Goal: Information Seeking & Learning: Compare options

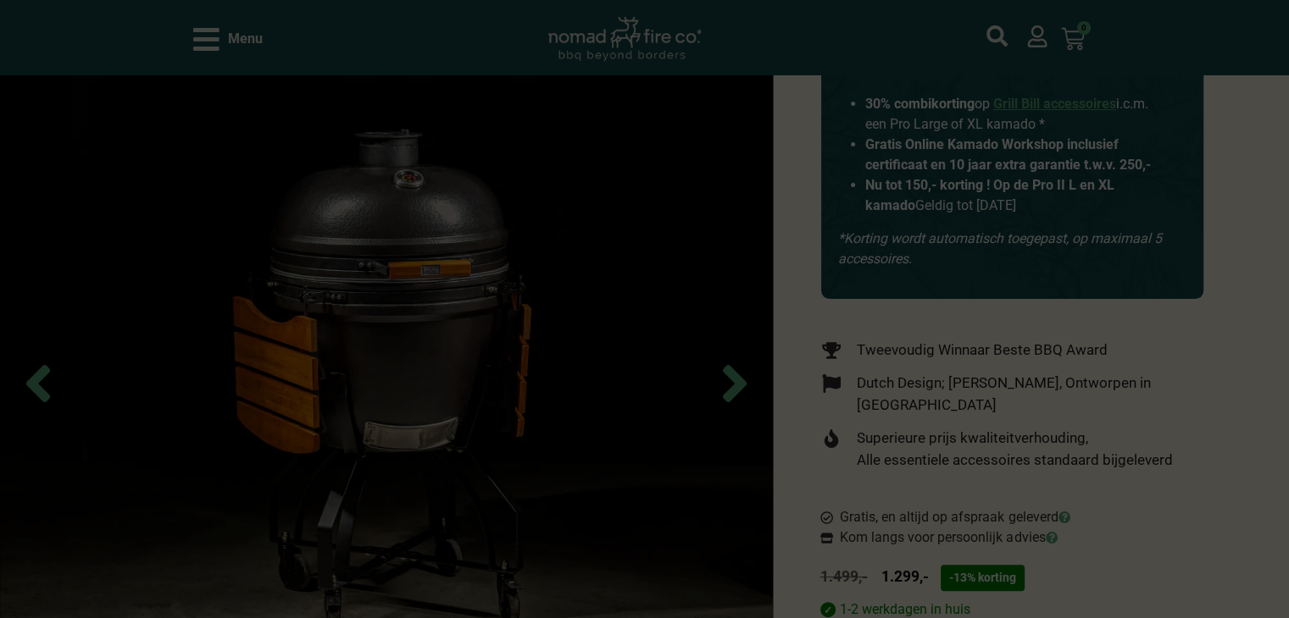
scroll to position [169, 0]
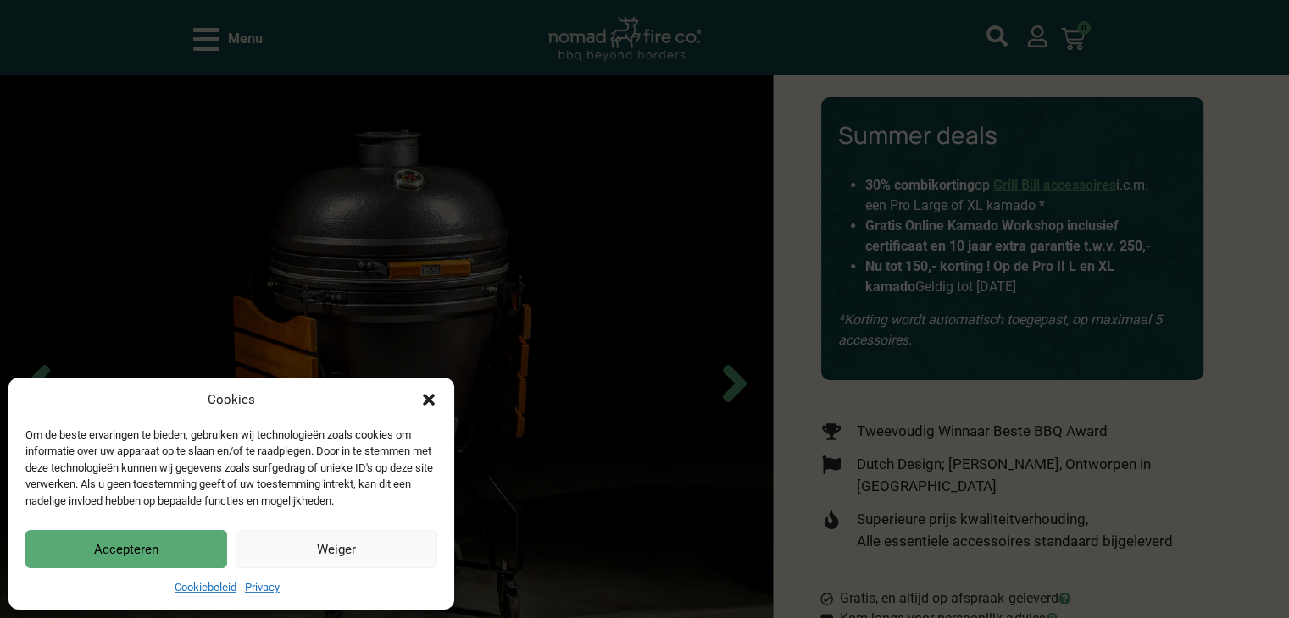
click at [379, 552] on button "Weiger" at bounding box center [337, 549] width 202 height 38
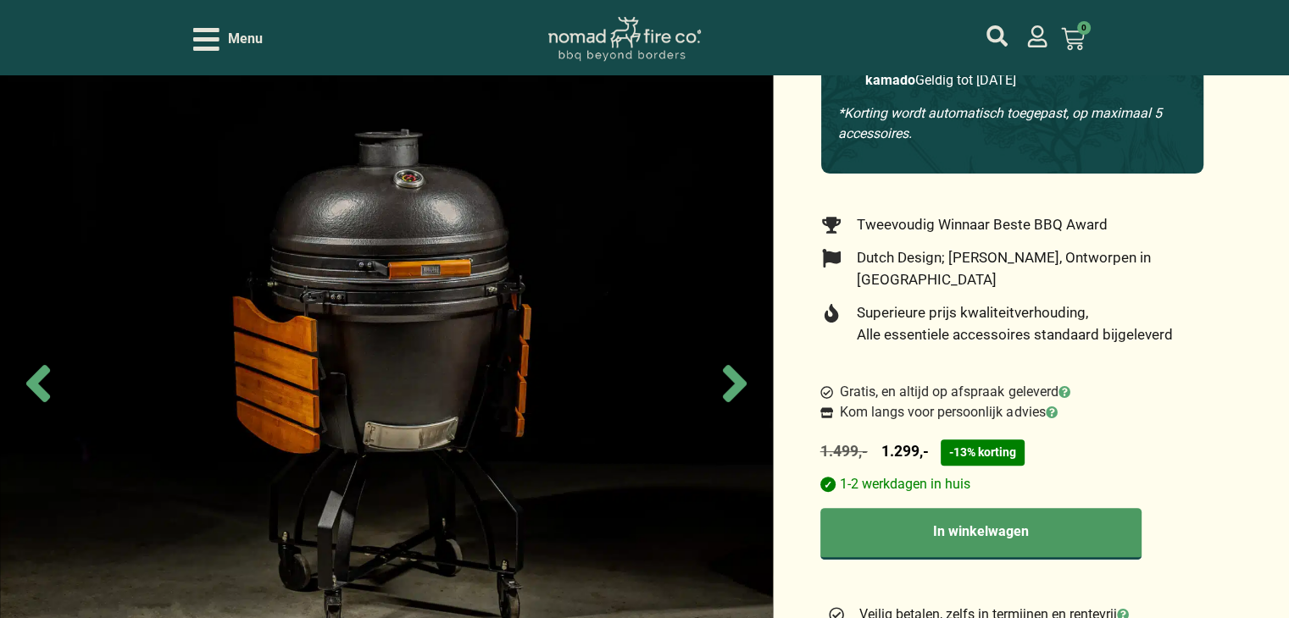
scroll to position [339, 0]
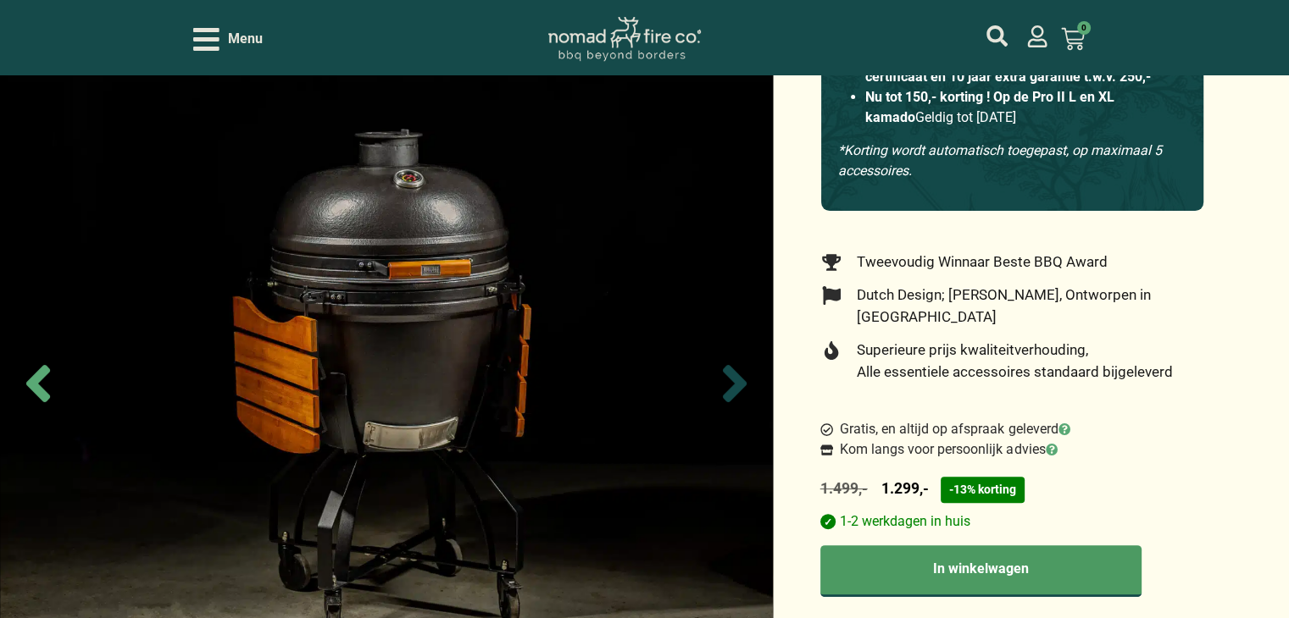
click at [729, 380] on icon "Next slide" at bounding box center [734, 383] width 59 height 59
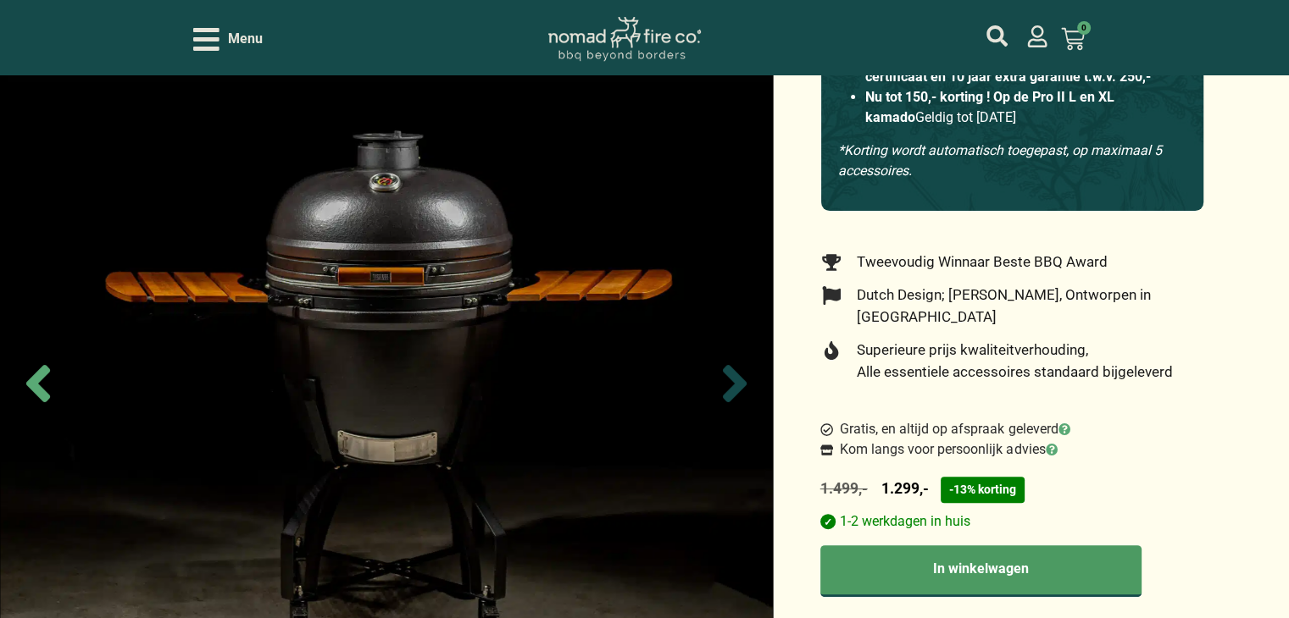
click at [729, 380] on icon "Next slide" at bounding box center [734, 383] width 59 height 59
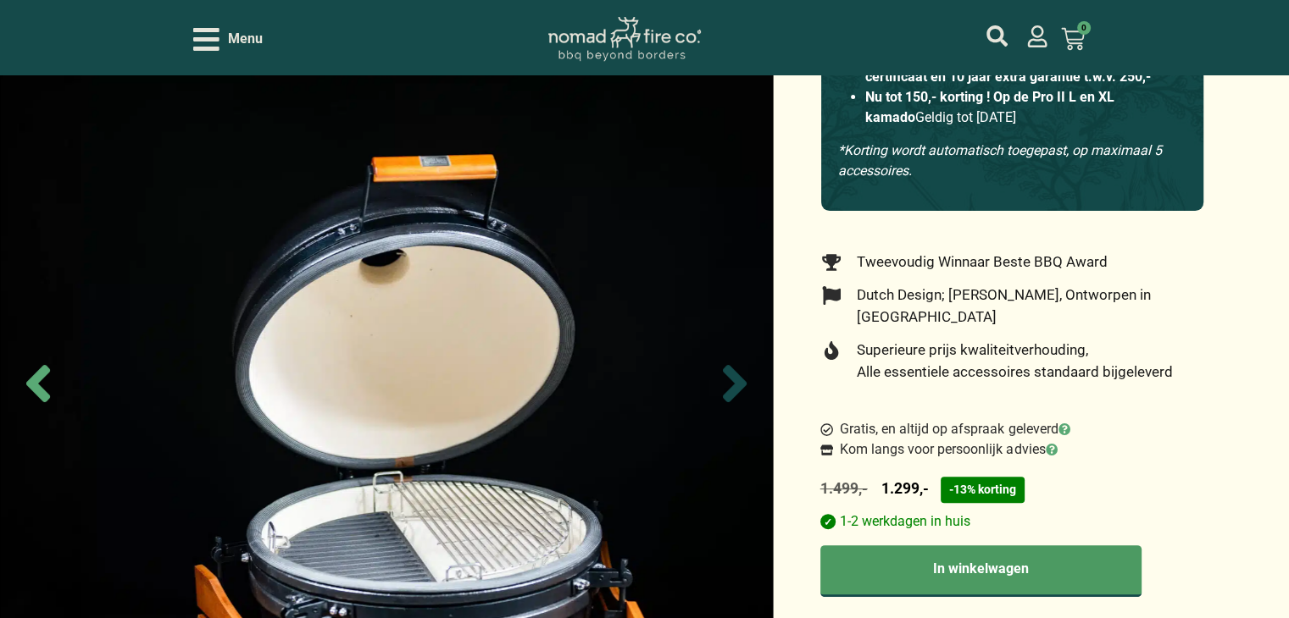
click at [729, 379] on icon "Next slide" at bounding box center [734, 383] width 59 height 59
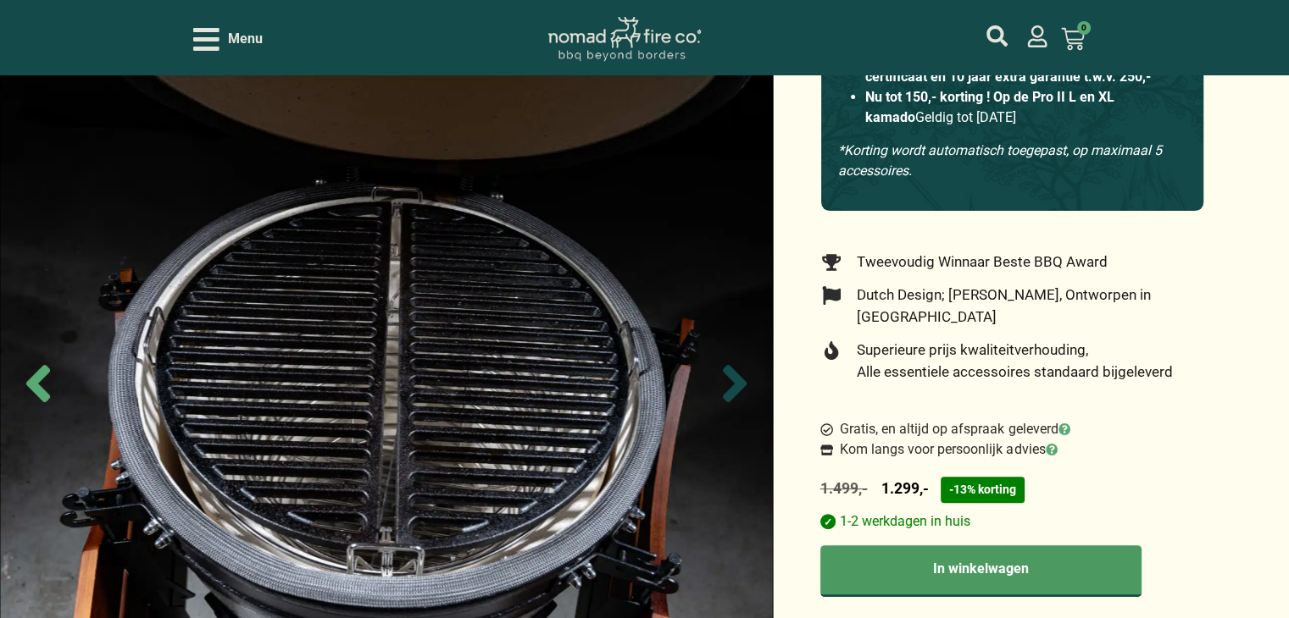
click at [729, 377] on icon "Next slide" at bounding box center [735, 383] width 24 height 37
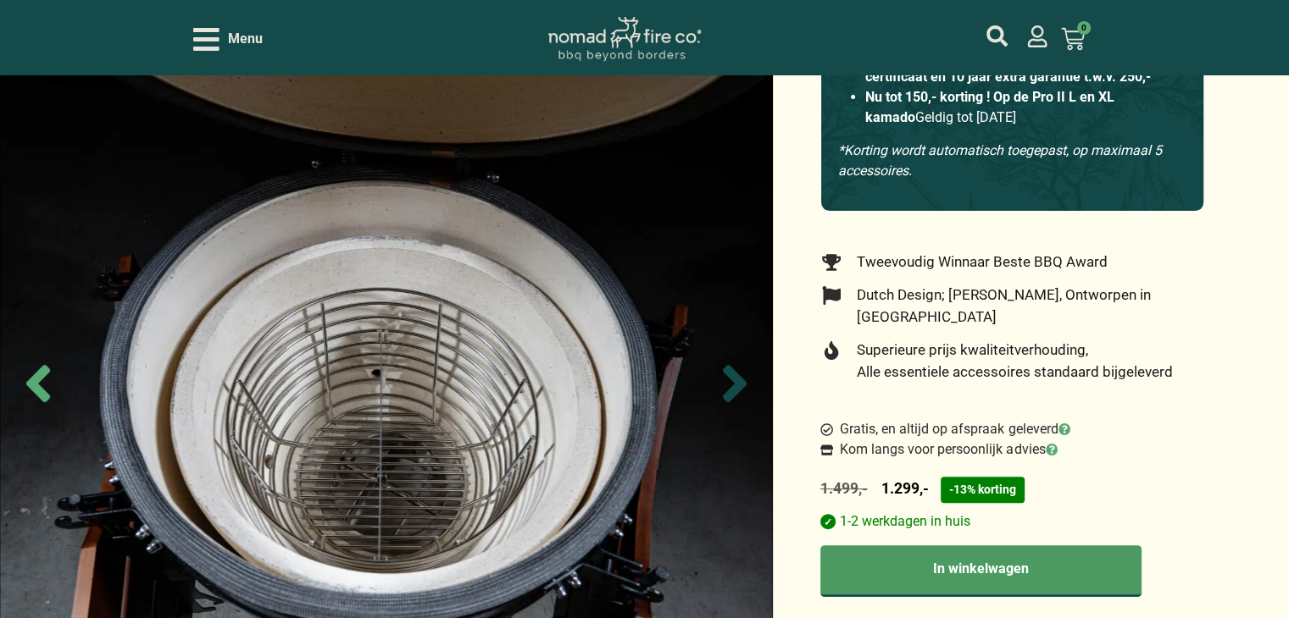
click at [729, 377] on icon "Next slide" at bounding box center [735, 383] width 24 height 37
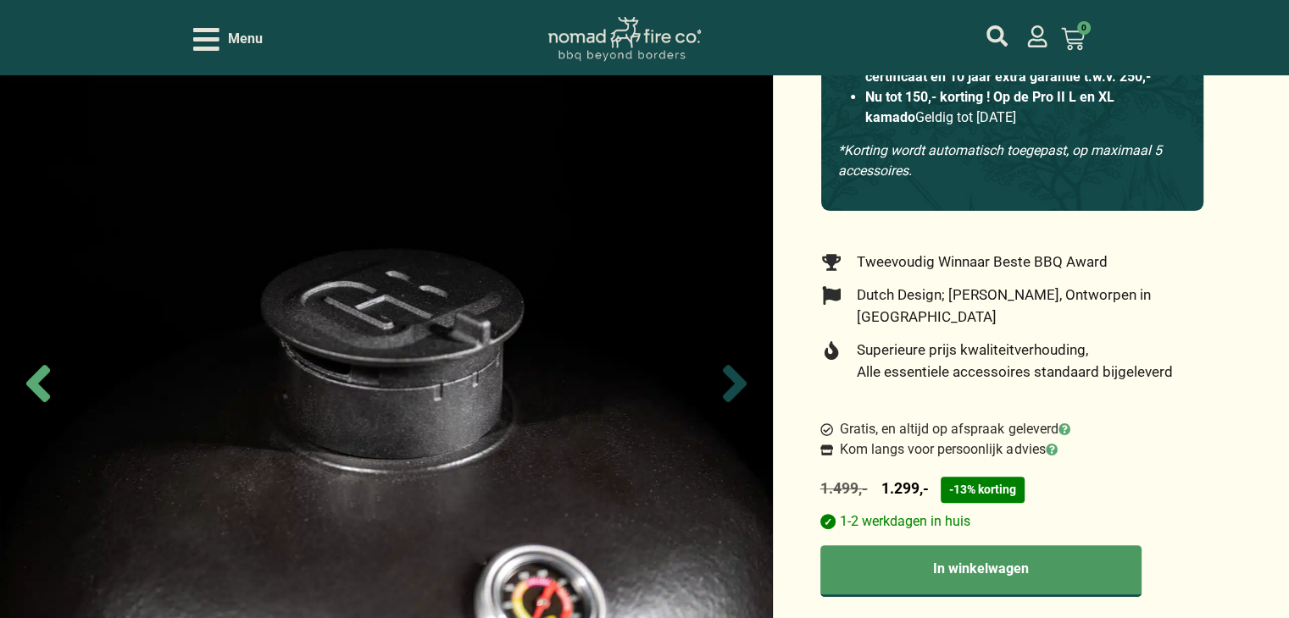
click at [729, 377] on icon "Next slide" at bounding box center [735, 383] width 24 height 37
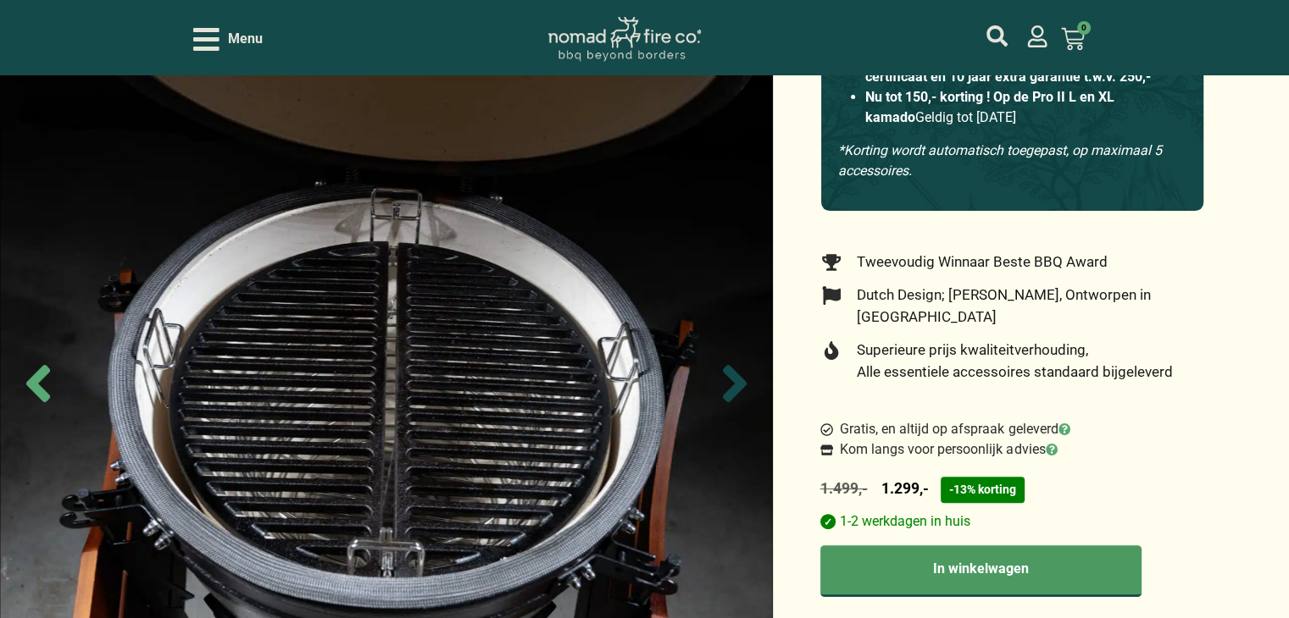
click at [729, 377] on icon "Next slide" at bounding box center [735, 383] width 24 height 37
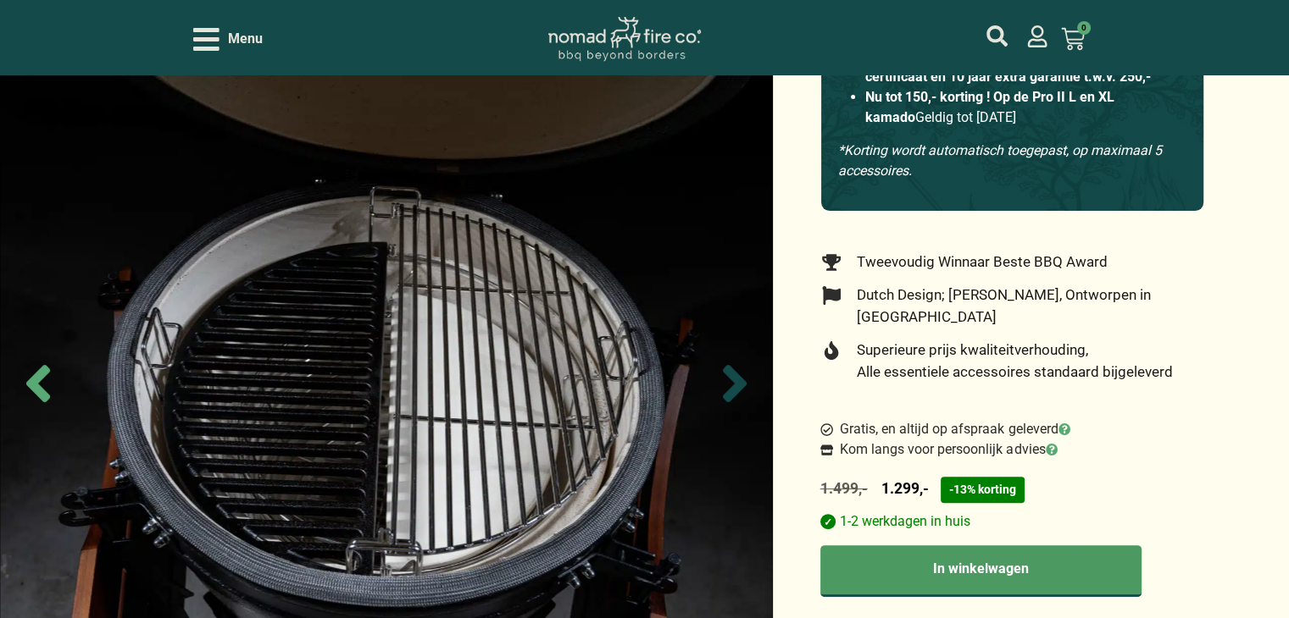
click at [729, 377] on icon "Next slide" at bounding box center [735, 383] width 24 height 37
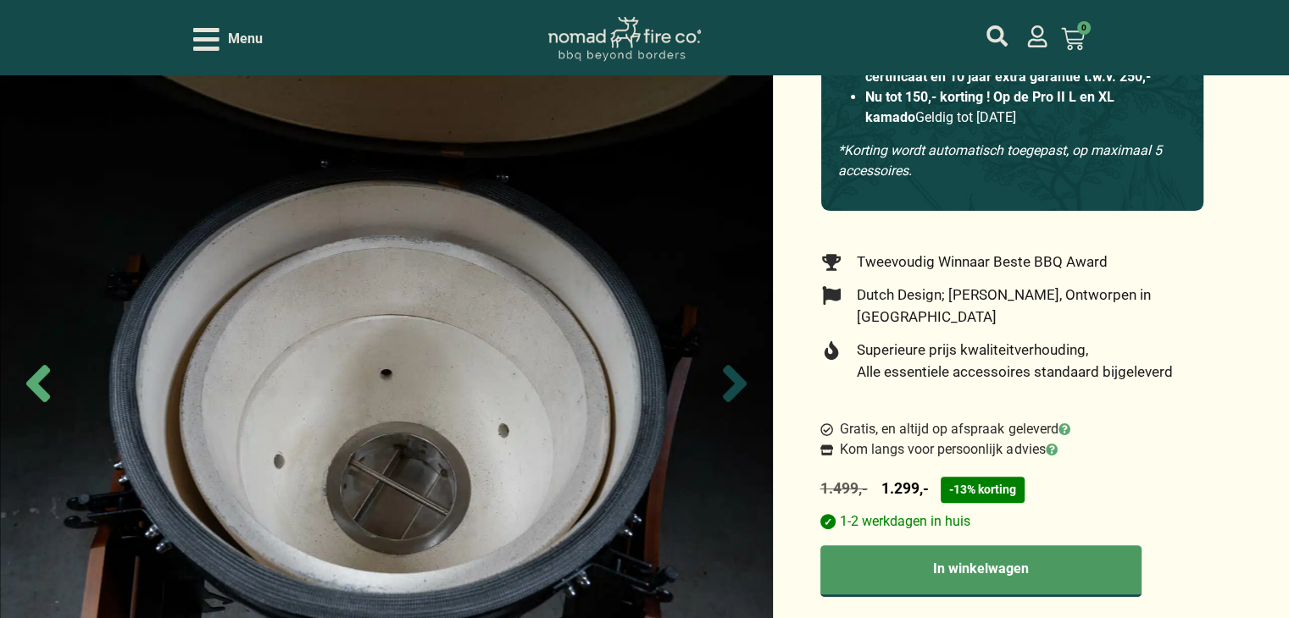
click at [729, 377] on icon "Next slide" at bounding box center [735, 383] width 24 height 37
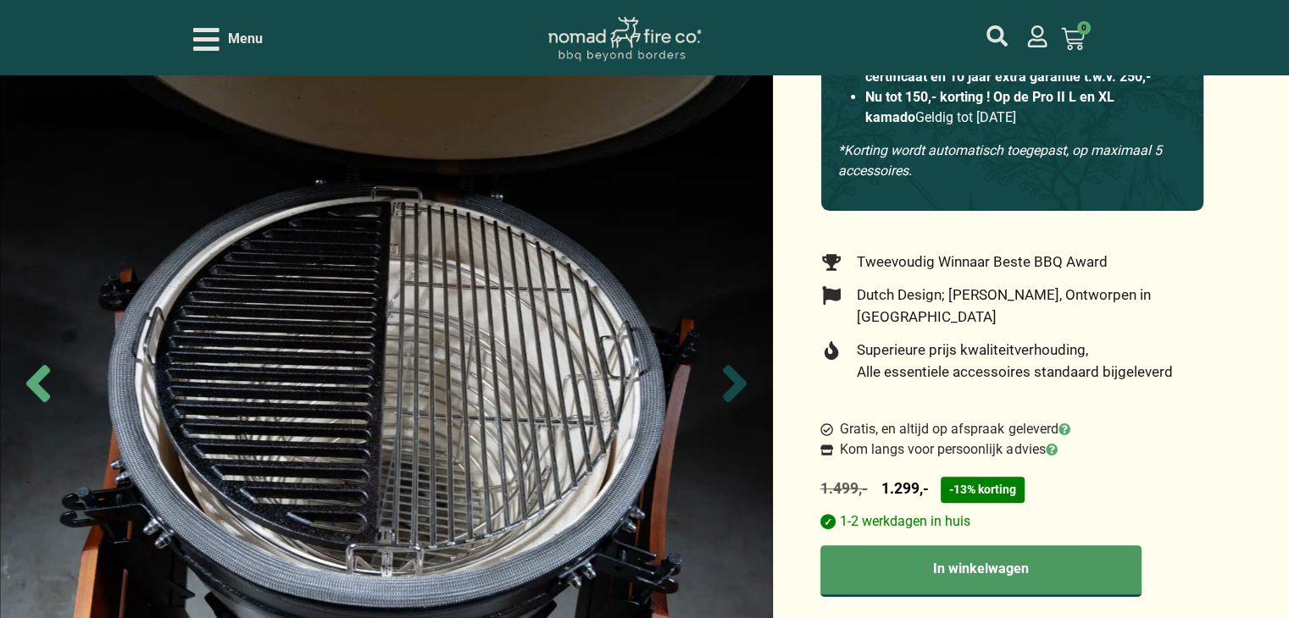
click at [729, 377] on icon "Next slide" at bounding box center [735, 383] width 24 height 37
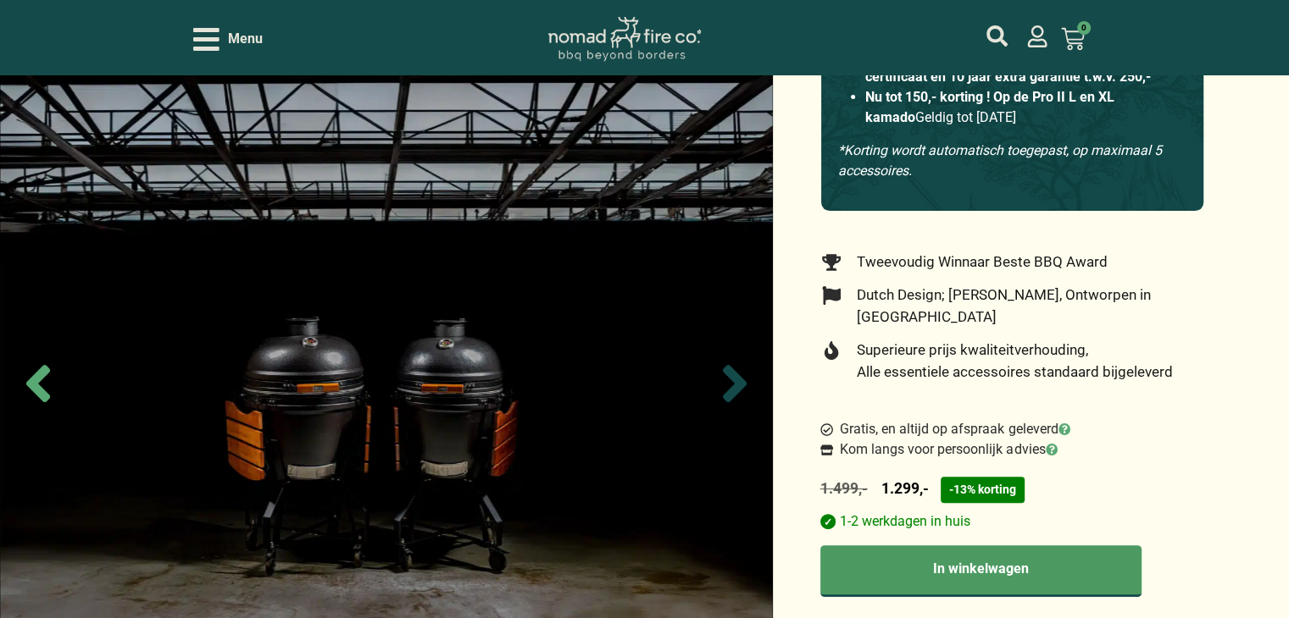
click at [729, 377] on icon "Next slide" at bounding box center [735, 383] width 24 height 37
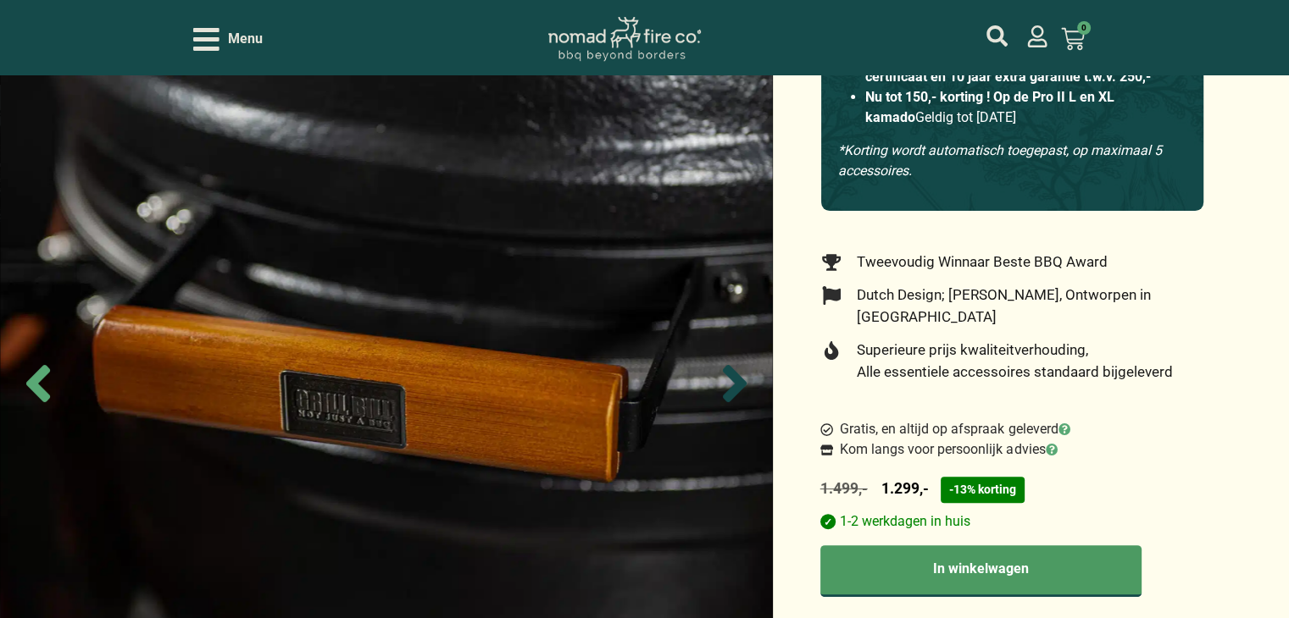
click at [729, 377] on icon "Next slide" at bounding box center [735, 383] width 24 height 37
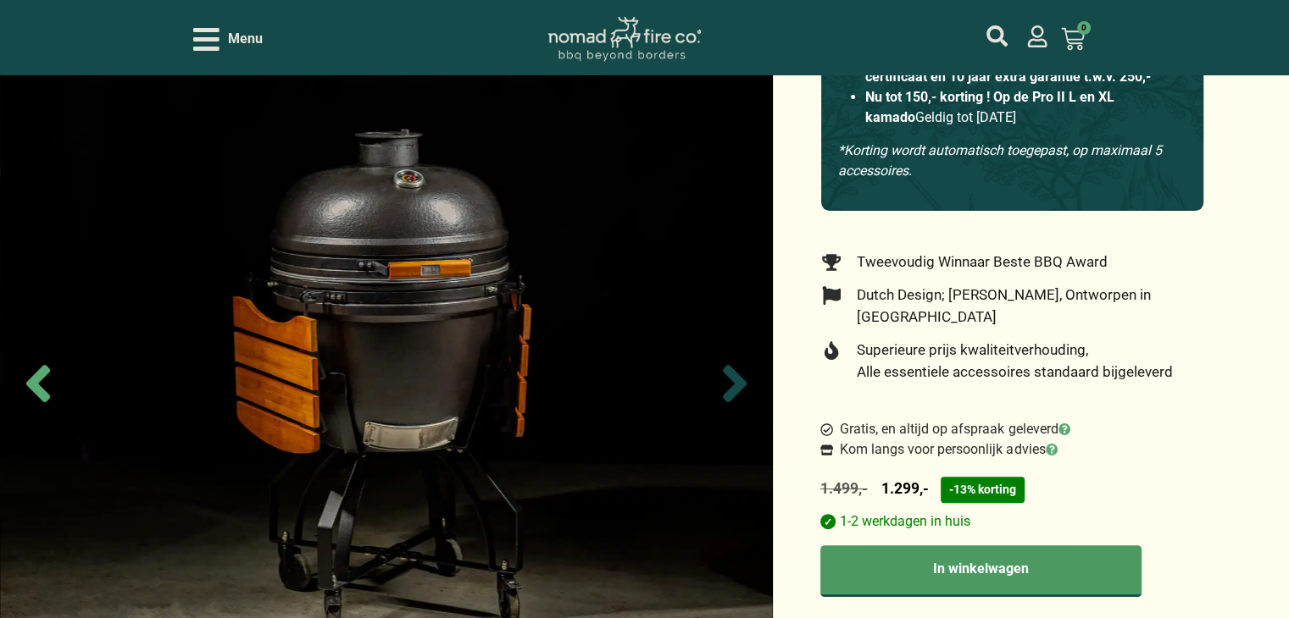
click at [729, 377] on icon "Next slide" at bounding box center [735, 383] width 24 height 37
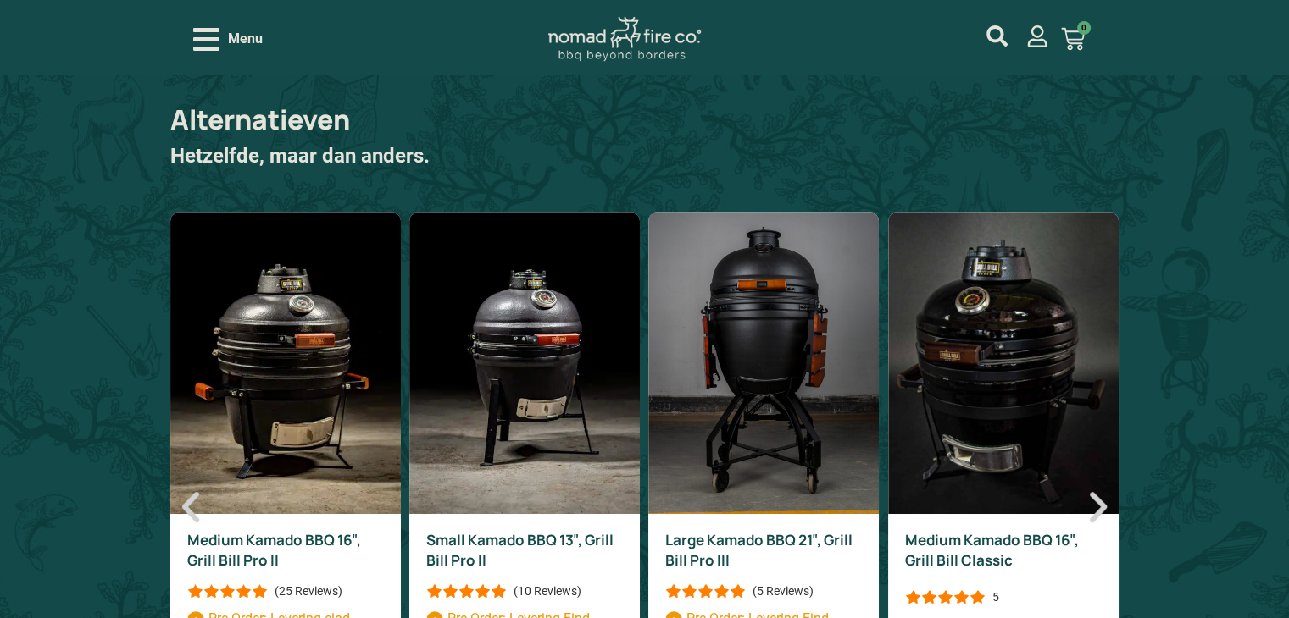
scroll to position [7201, 0]
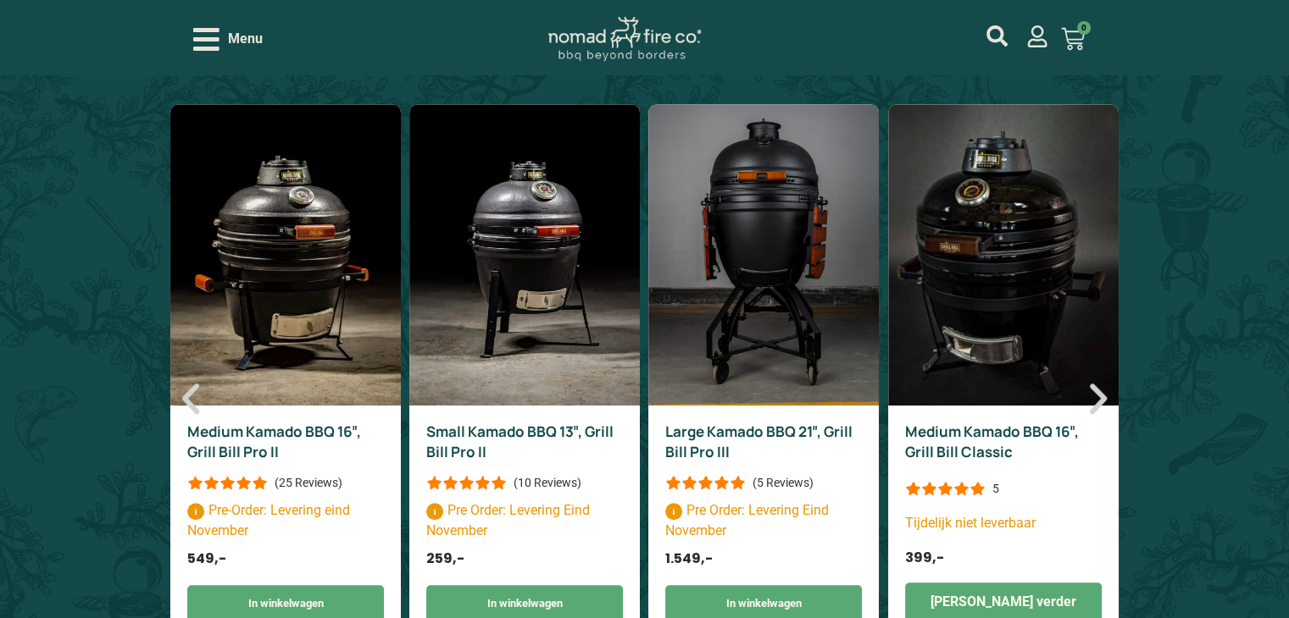
click at [762, 224] on img "3 / 6" at bounding box center [763, 255] width 230 height 302
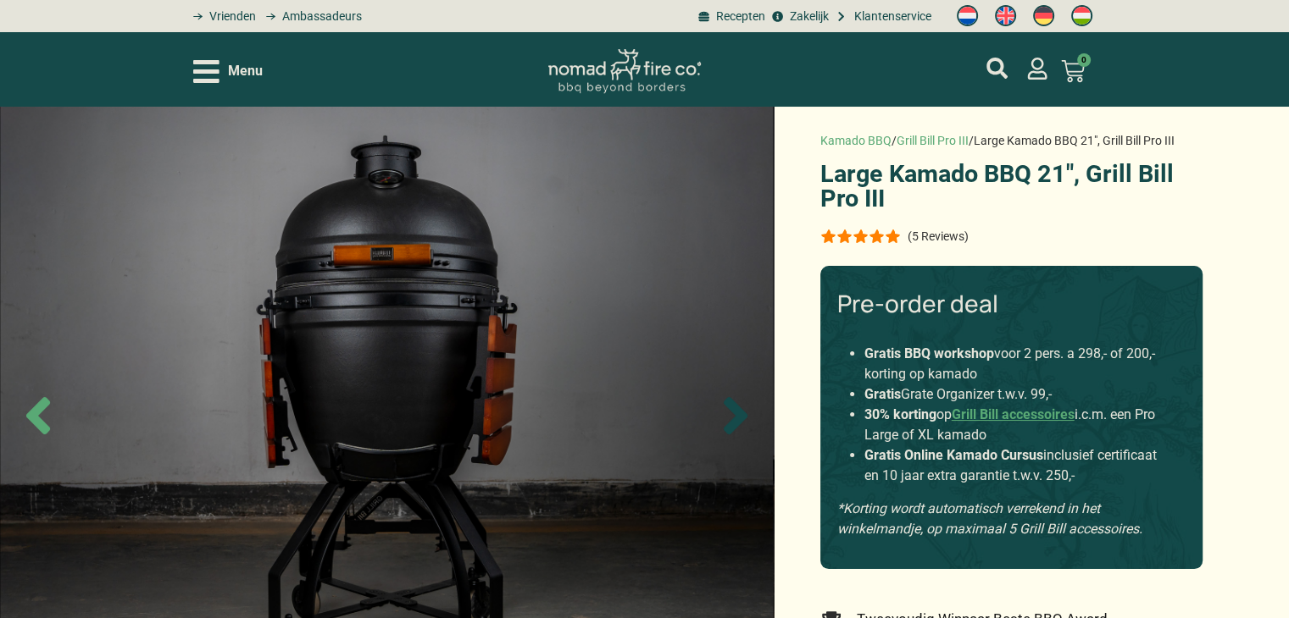
click at [729, 416] on icon "Next slide" at bounding box center [735, 415] width 59 height 59
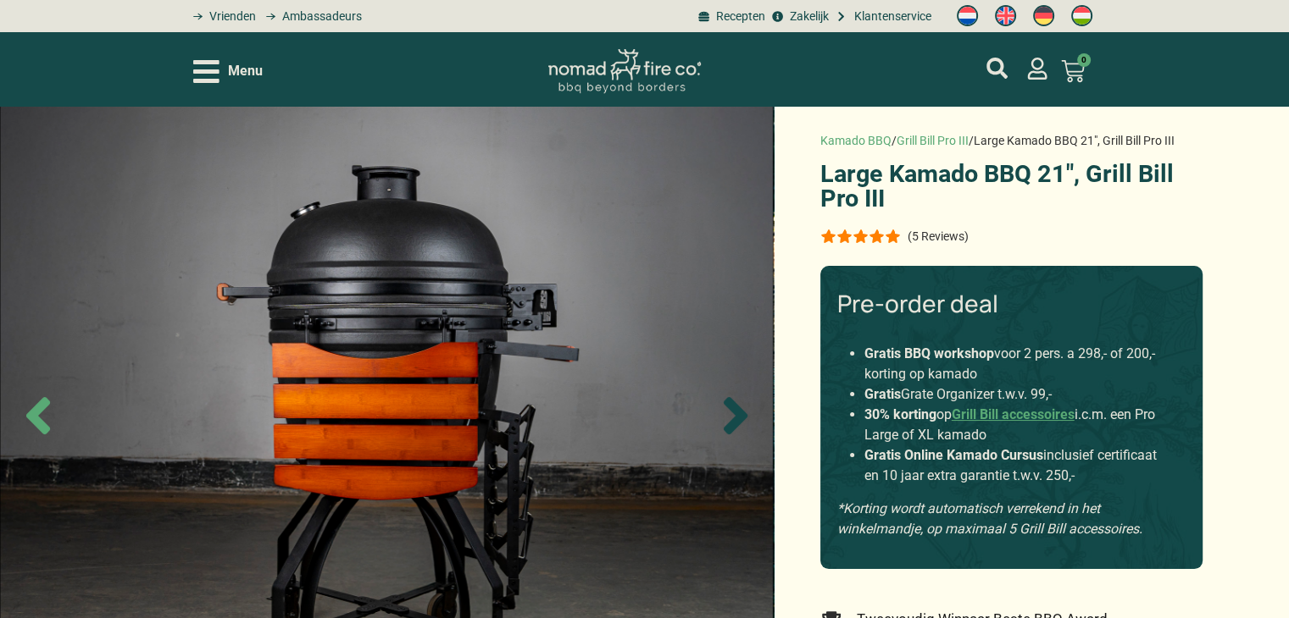
click at [729, 416] on icon "Next slide" at bounding box center [735, 415] width 59 height 59
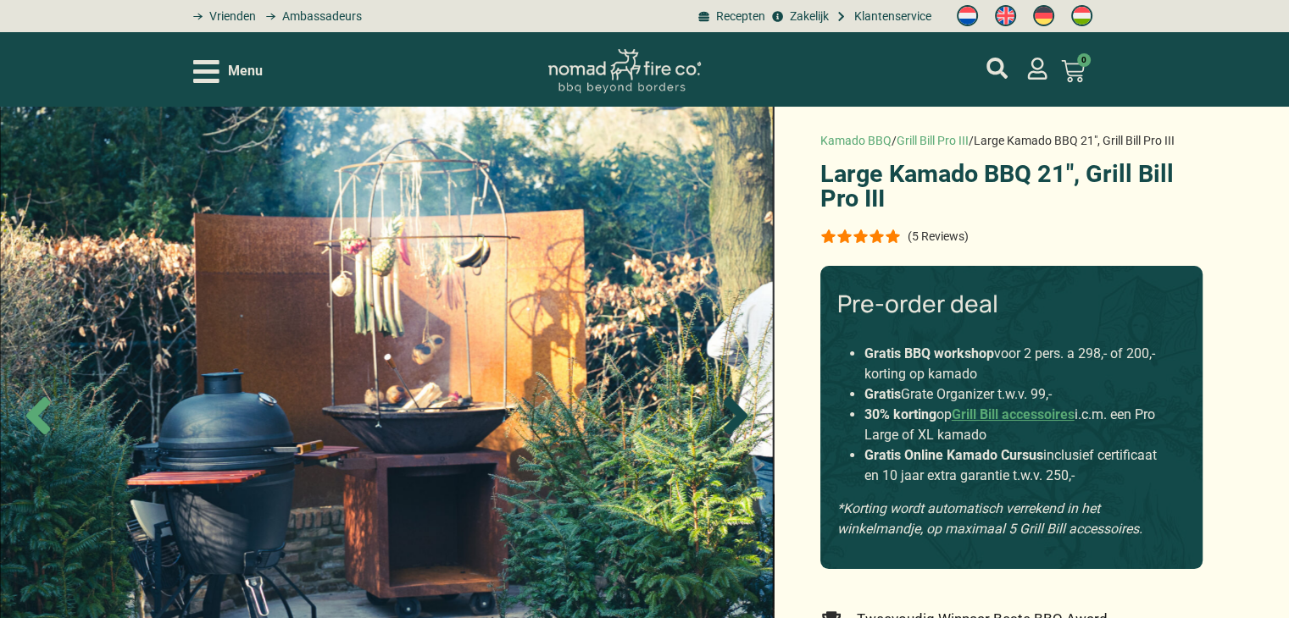
click at [729, 416] on icon "Next slide" at bounding box center [735, 415] width 59 height 59
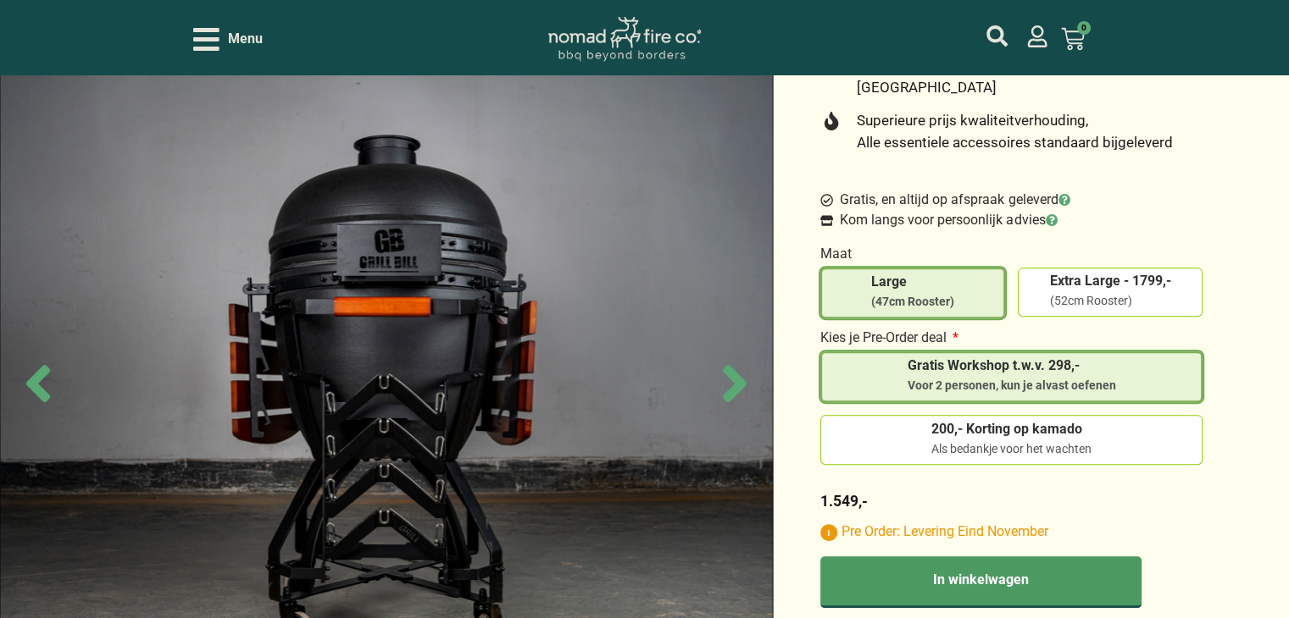
scroll to position [593, 0]
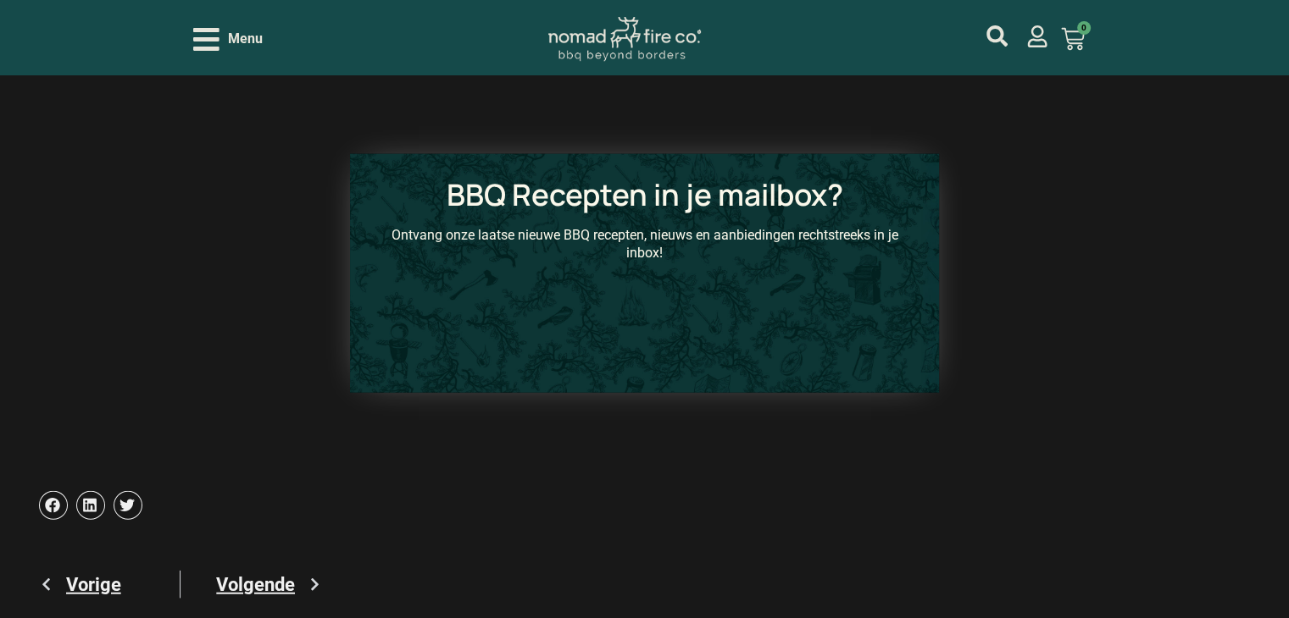
scroll to position [4151, 0]
